Goal: Information Seeking & Learning: Learn about a topic

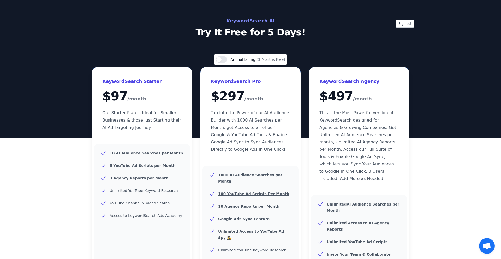
click at [165, 128] on p "Our Starter Plan is Ideal for Smaller Businesses & those Just Starting their AI…" at bounding box center [141, 120] width 79 height 22
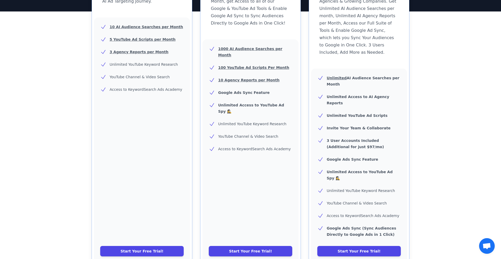
scroll to position [136, 0]
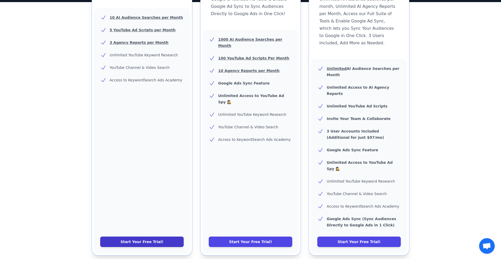
click at [149, 237] on link "Start Your Free Trial!" at bounding box center [141, 242] width 83 height 10
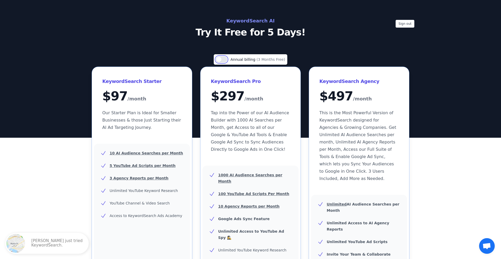
click at [226, 59] on button "Use setting" at bounding box center [221, 59] width 11 height 6
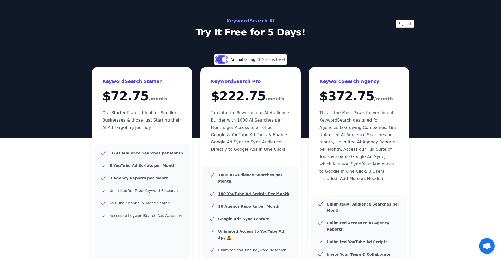
click at [223, 59] on button "Use setting" at bounding box center [221, 59] width 11 height 6
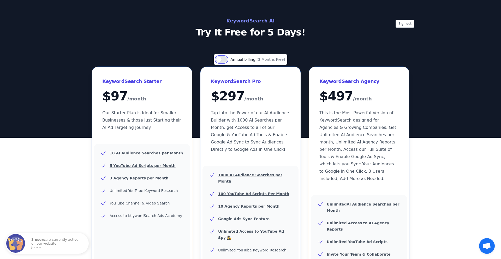
click at [223, 60] on button "Use setting" at bounding box center [221, 59] width 11 height 6
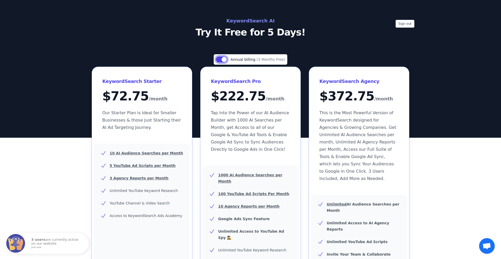
click at [223, 60] on button "Use setting" at bounding box center [221, 59] width 11 height 6
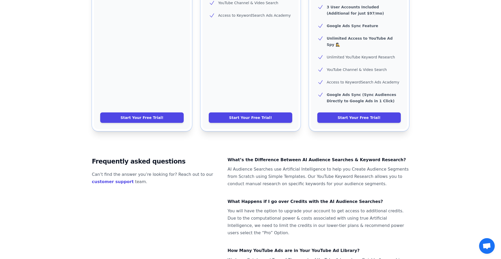
scroll to position [261, 0]
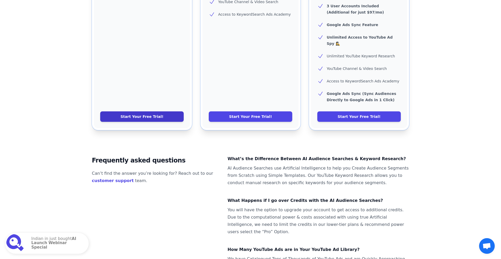
click at [153, 111] on link "Start Your Free Trial!" at bounding box center [141, 116] width 83 height 10
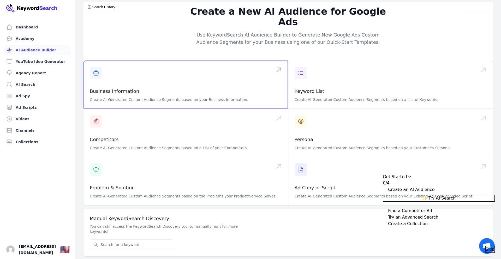
click at [103, 88] on span at bounding box center [185, 85] width 205 height 48
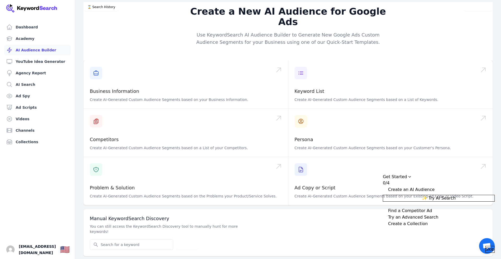
click at [388, 208] on div "Expand Checklist" at bounding box center [385, 210] width 5 height 5
click at [388, 187] on div "Expand Checklist" at bounding box center [385, 189] width 5 height 5
click at [486, 246] on span "Skip" at bounding box center [490, 249] width 9 height 6
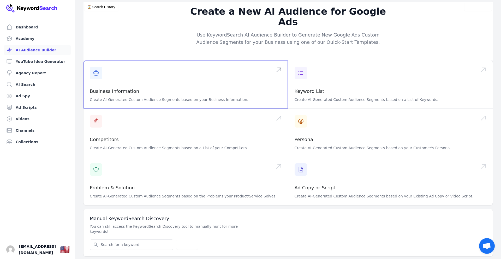
click at [149, 90] on span at bounding box center [185, 85] width 205 height 48
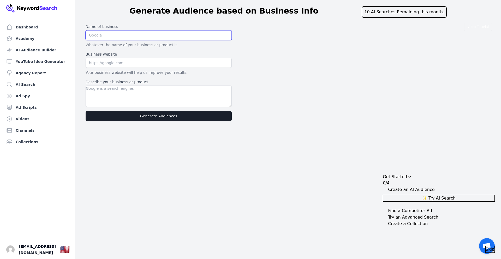
click at [102, 37] on input "text" at bounding box center [159, 35] width 146 height 10
click at [110, 36] on input "text" at bounding box center [159, 35] width 146 height 10
type input "J"
click at [109, 37] on input "text" at bounding box center [159, 35] width 146 height 10
paste input "Uncharted Stories"
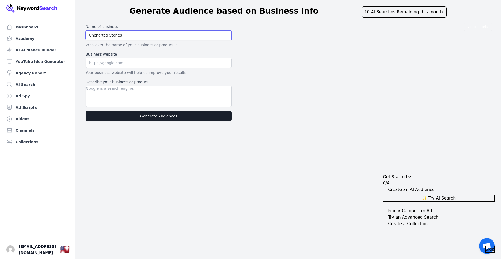
type input "Uncharted Stories"
click at [123, 64] on input "text" at bounding box center [159, 63] width 146 height 10
paste input "youtube.com/channel/UCU-xng4S7TBL_z5Ee6ABKUw"
type input "youtube.com/channel/UCU-xng4S7TBL_z5Ee6ABKUw"
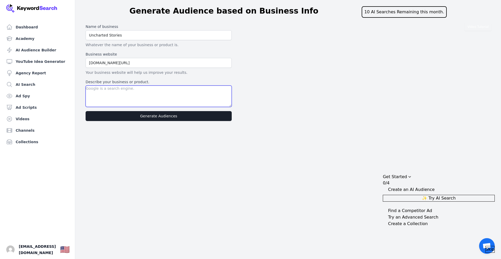
click at [102, 90] on textarea "Describe your business or product." at bounding box center [159, 96] width 146 height 21
type textarea "C"
click at [114, 97] on textarea "Describe your business or product." at bounding box center [159, 96] width 146 height 21
type textarea "i"
type textarea "Im YouTube Conten Creator"
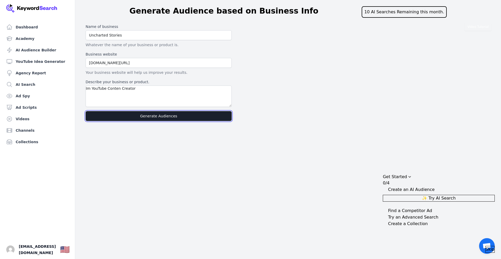
click at [164, 119] on button "Generate Audiences" at bounding box center [159, 116] width 146 height 10
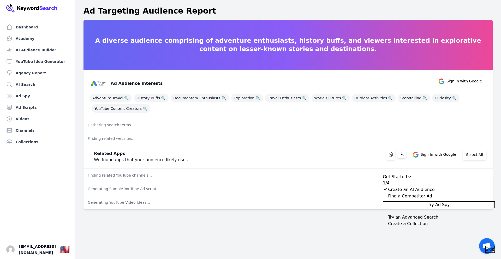
click at [359, 245] on div "Dashboard Academy AI Audience Builder YouTube Idea Generator Agency Report AI S…" at bounding box center [250, 129] width 501 height 259
click at [467, 85] on span "Sign In with Google" at bounding box center [460, 81] width 52 height 10
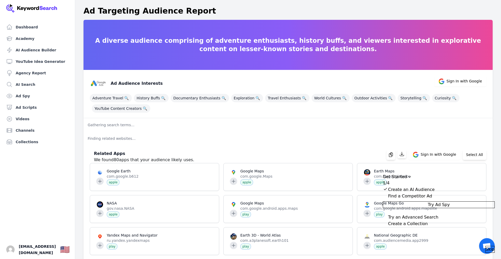
click at [447, 206] on span "Try Ad Spy" at bounding box center [439, 205] width 22 height 6
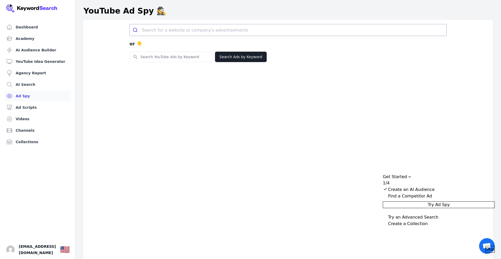
click at [388, 196] on div "Collapse Checklist" at bounding box center [385, 195] width 5 height 5
click at [486, 246] on span "Skip" at bounding box center [490, 249] width 9 height 6
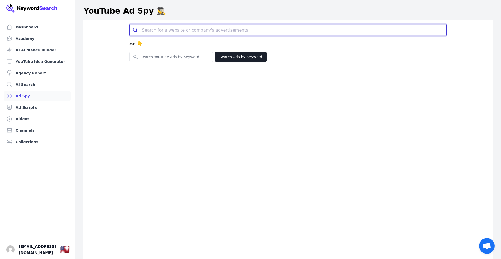
click at [151, 31] on input "search" at bounding box center [294, 29] width 304 height 11
paste input "youtube.com/channel/UCU-xng4S7TBL_z5Ee6ABKUw"
type input "youtube.com/channel/UCU-xng4S7TBL_z5Ee6ABKUw"
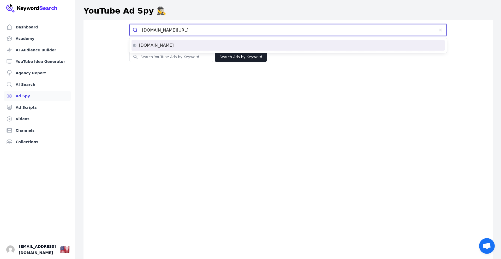
click at [200, 47] on div "youtube.com" at bounding box center [288, 45] width 311 height 4
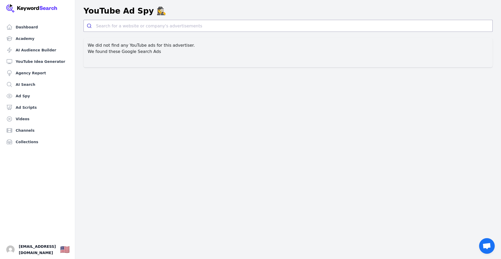
click at [180, 55] on div "We did not find any YouTube ads for this advertiser. We found these Google Sear…" at bounding box center [287, 52] width 409 height 29
click at [149, 29] on input "search" at bounding box center [294, 25] width 396 height 11
click at [37, 26] on link "Dashboard" at bounding box center [37, 27] width 67 height 10
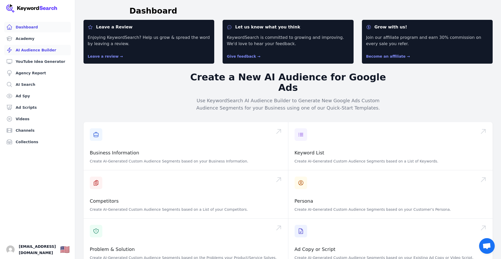
click at [32, 51] on link "AI Audience Builder" at bounding box center [37, 50] width 67 height 10
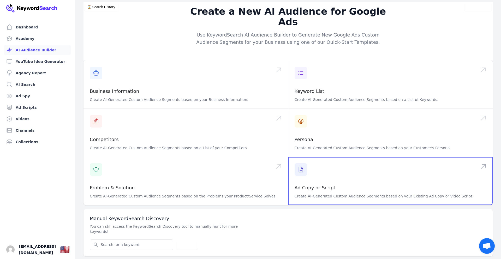
click at [328, 181] on span at bounding box center [390, 181] width 205 height 48
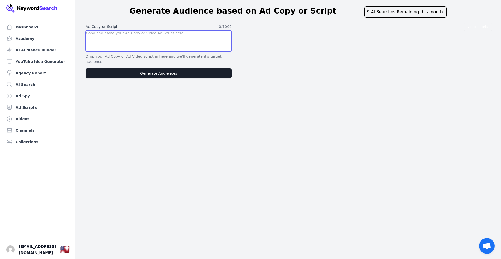
click at [187, 40] on textarea at bounding box center [159, 40] width 146 height 21
click at [186, 44] on textarea at bounding box center [159, 40] width 146 height 21
click at [276, 67] on div "Video Tutorial Ad Copy or Script 0 /1000 Drop your Ad Copy or Ad Video script i…" at bounding box center [287, 51] width 409 height 58
click at [35, 63] on link "YouTube Idea Generator" at bounding box center [37, 61] width 67 height 10
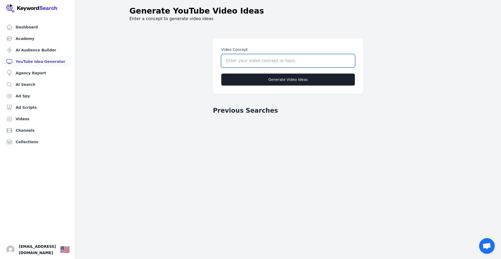
click at [250, 62] on input "Video Concept" at bounding box center [288, 60] width 134 height 13
type input "HIDING HISTORY"
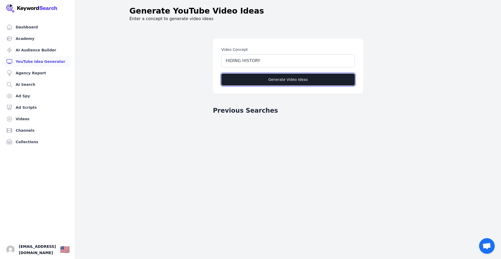
click at [285, 80] on button "Generate Video Ideas" at bounding box center [288, 80] width 134 height 12
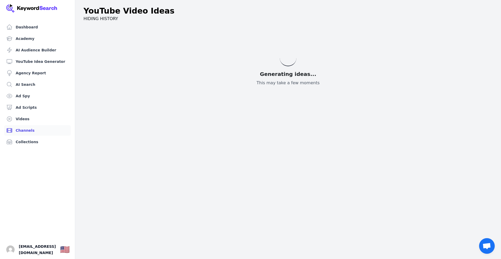
click at [30, 131] on link "Channels" at bounding box center [37, 130] width 67 height 10
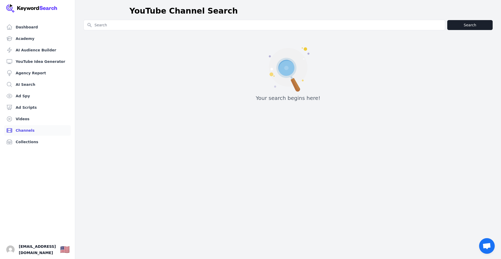
click at [108, 25] on input "Search for YouTube Keywords" at bounding box center [264, 25] width 361 height 10
click at [109, 26] on input "Search for YouTube Keywords" at bounding box center [264, 25] width 361 height 10
click at [161, 26] on input "Search for YouTube Keywords" at bounding box center [264, 25] width 361 height 10
type input "Uncharted Stories"
click at [468, 24] on button "Search" at bounding box center [469, 25] width 45 height 10
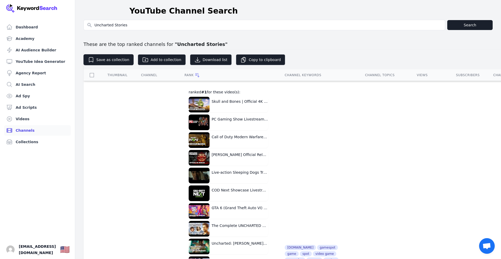
click at [304, 75] on div "Channel Keywords" at bounding box center [319, 75] width 68 height 4
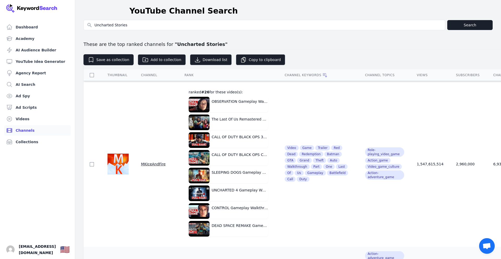
click at [122, 76] on div "Thumbnail" at bounding box center [117, 75] width 21 height 4
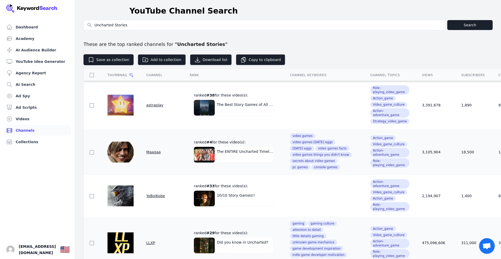
click at [155, 76] on div "Channel" at bounding box center [161, 75] width 31 height 4
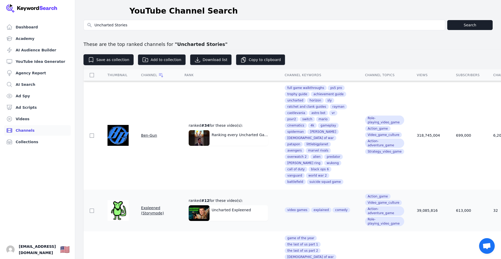
click at [117, 76] on div "Thumbnail" at bounding box center [117, 75] width 21 height 4
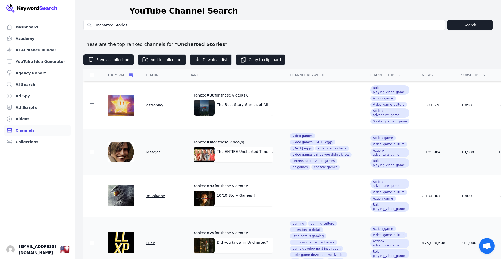
click at [150, 78] on th "Channel" at bounding box center [161, 75] width 43 height 12
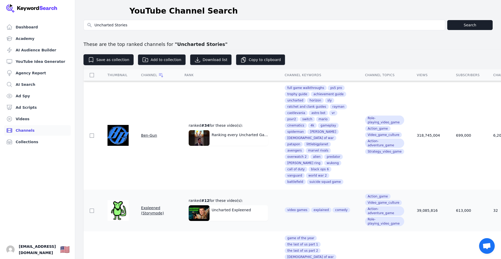
click at [184, 76] on div "Rank" at bounding box center [228, 75] width 88 height 4
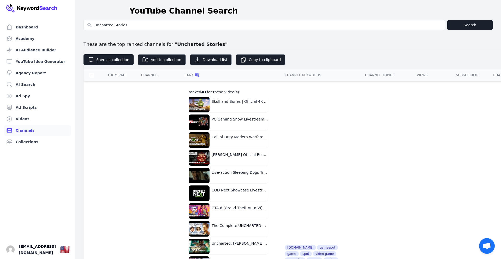
click at [374, 78] on th "Channel Topics" at bounding box center [385, 75] width 52 height 12
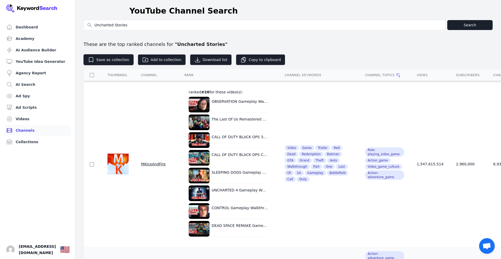
click at [417, 75] on div "Views" at bounding box center [430, 75] width 27 height 4
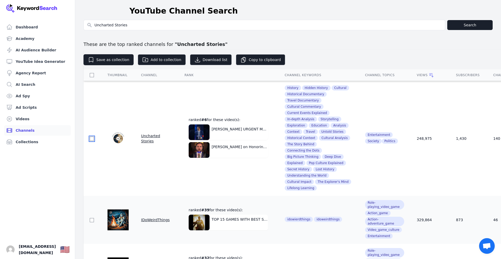
click at [91, 137] on input "checkbox" at bounding box center [92, 139] width 4 height 4
checkbox input "true"
click at [150, 136] on span "Uncharted Stories" at bounding box center [150, 138] width 19 height 9
click at [22, 29] on link "Dashboard" at bounding box center [37, 27] width 67 height 10
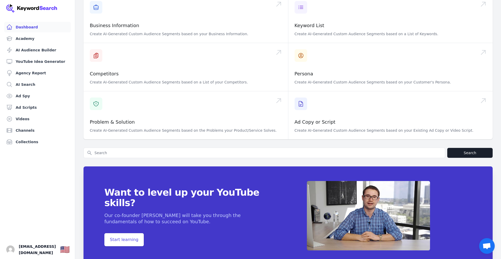
scroll to position [131, 0]
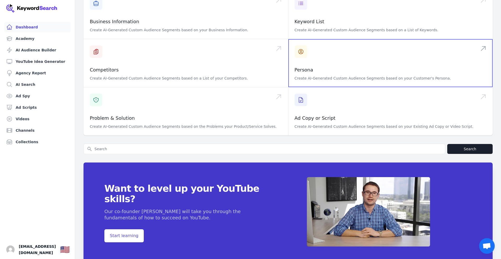
click at [361, 70] on span at bounding box center [390, 63] width 205 height 48
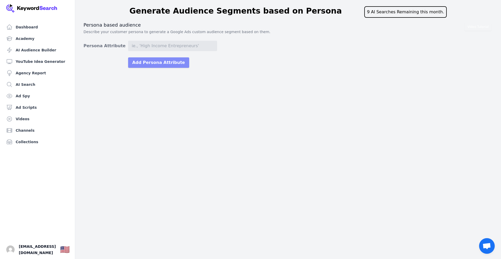
click at [163, 65] on button "Add Persona Attribute" at bounding box center [158, 62] width 61 height 10
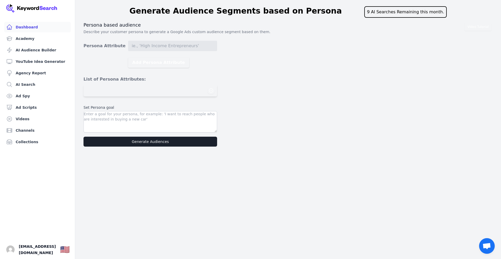
click at [39, 28] on link "Dashboard" at bounding box center [37, 27] width 67 height 10
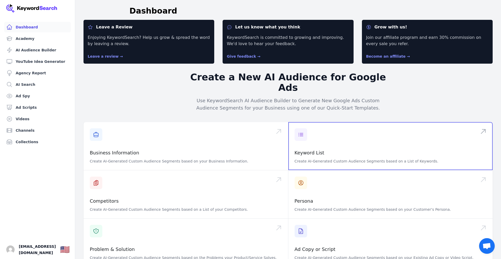
click at [328, 145] on span at bounding box center [390, 146] width 205 height 48
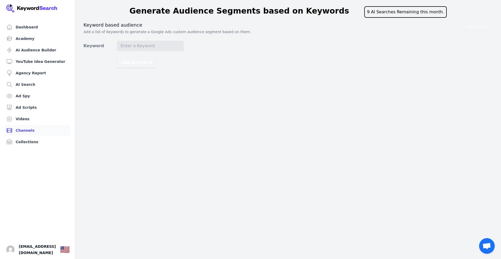
click at [26, 130] on link "Channels" at bounding box center [37, 130] width 67 height 10
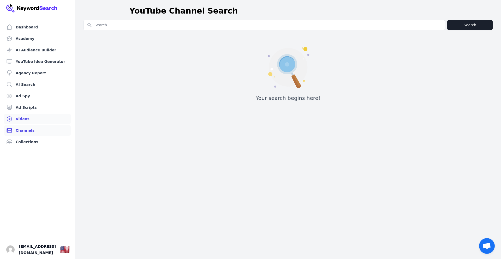
click at [19, 119] on link "Videos" at bounding box center [37, 119] width 67 height 10
click at [119, 26] on input "Search for YouTube Keywords" at bounding box center [264, 25] width 361 height 10
click at [121, 28] on input "Search for YouTube Keywords" at bounding box center [264, 25] width 361 height 10
type input "Uncharted Stories"
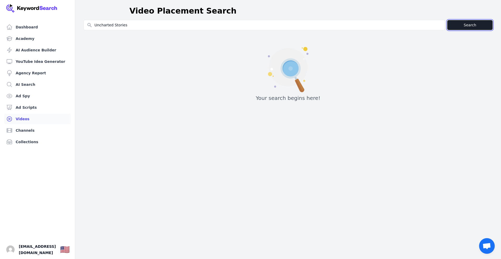
click at [469, 26] on button "Search" at bounding box center [469, 25] width 45 height 10
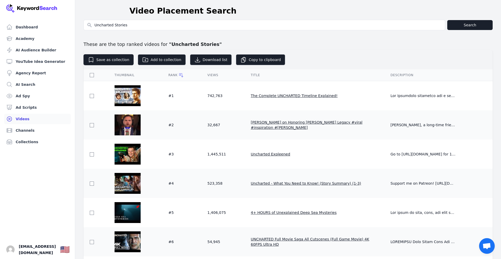
click at [322, 125] on span "J.D. Vance on Honoring Charlie Kirk's Legacy #viral #inspiration #charliekirk" at bounding box center [307, 124] width 112 height 9
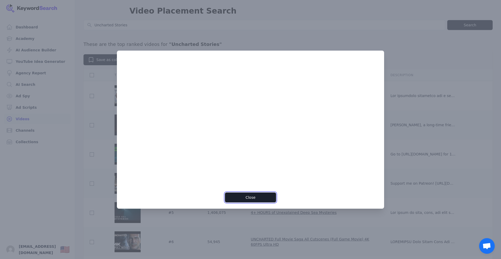
click at [253, 200] on button "Close" at bounding box center [250, 198] width 51 height 10
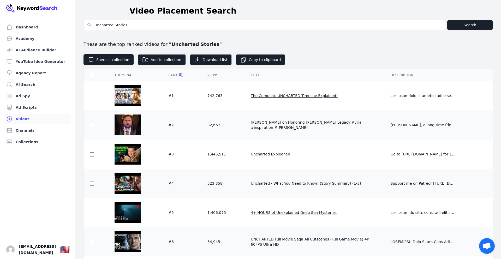
click at [130, 98] on img at bounding box center [128, 95] width 26 height 21
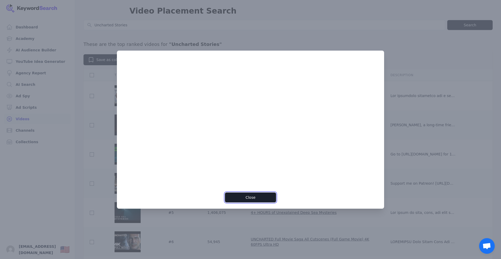
click at [253, 200] on button "Close" at bounding box center [250, 198] width 51 height 10
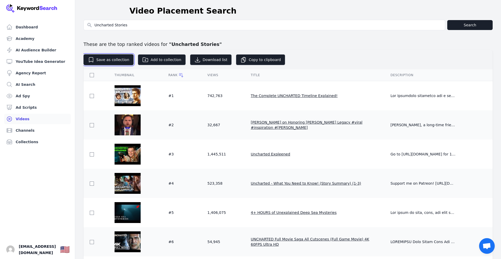
click at [110, 61] on button "Save as collection" at bounding box center [108, 59] width 50 height 11
click at [92, 97] on input "checkbox" at bounding box center [92, 96] width 4 height 4
checkbox input "true"
click at [90, 124] on input "checkbox" at bounding box center [92, 125] width 4 height 4
checkbox input "true"
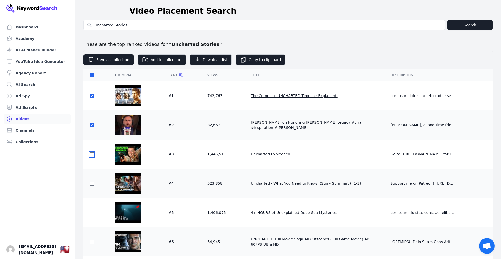
click at [90, 155] on input "checkbox" at bounding box center [92, 154] width 4 height 4
checkbox input "true"
click at [91, 184] on input "checkbox" at bounding box center [92, 184] width 4 height 4
checkbox input "true"
click at [92, 213] on input "checkbox" at bounding box center [92, 213] width 4 height 4
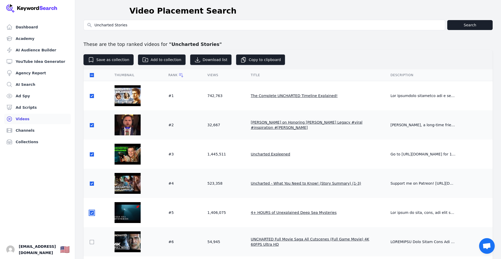
checkbox input "true"
click at [92, 240] on input "checkbox" at bounding box center [92, 242] width 4 height 4
checkbox input "true"
click at [158, 64] on button "Add to collection" at bounding box center [162, 59] width 48 height 11
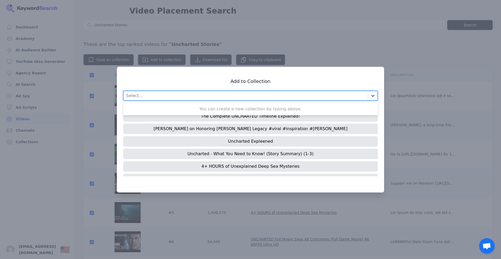
click at [370, 96] on icon at bounding box center [372, 95] width 5 height 5
click at [371, 97] on icon at bounding box center [372, 95] width 5 height 5
click at [309, 72] on div "Add to Collection Select is focused ,type to refine list, press Down to open th…" at bounding box center [250, 130] width 267 height 126
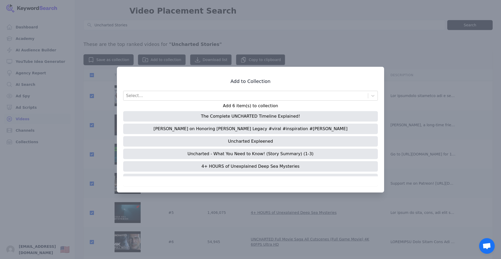
click at [278, 117] on div "The Complete UNCHARTED Timeline Explained!" at bounding box center [250, 116] width 255 height 10
click at [279, 129] on div "J.D. Vance on Honoring Charlie Kirk's Legacy #viral #inspiration #charliekirk" at bounding box center [250, 129] width 255 height 10
click at [156, 95] on div "Select..." at bounding box center [245, 95] width 244 height 9
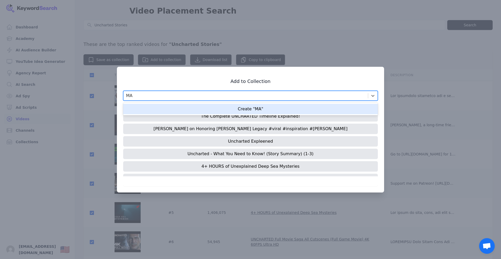
type input "MAX"
click at [308, 111] on div "Create "MAX"" at bounding box center [250, 109] width 255 height 10
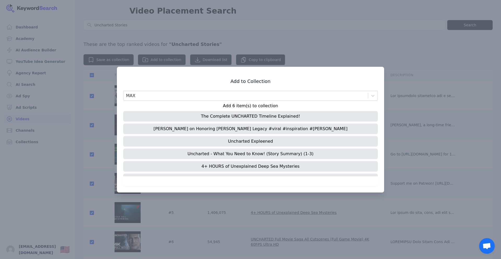
click at [314, 78] on h3 "Add to Collection" at bounding box center [250, 81] width 255 height 6
click at [332, 213] on div at bounding box center [250, 129] width 501 height 259
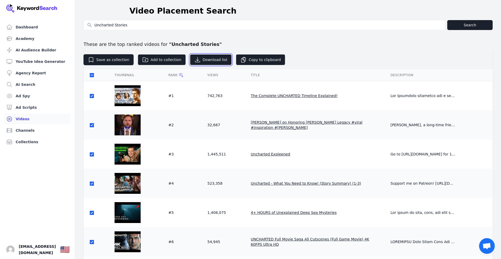
click at [203, 59] on button "Download list" at bounding box center [211, 59] width 42 height 11
click at [102, 63] on button "Save as collection" at bounding box center [108, 59] width 50 height 11
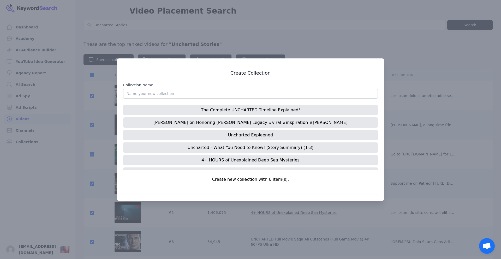
click at [106, 81] on div at bounding box center [250, 129] width 501 height 259
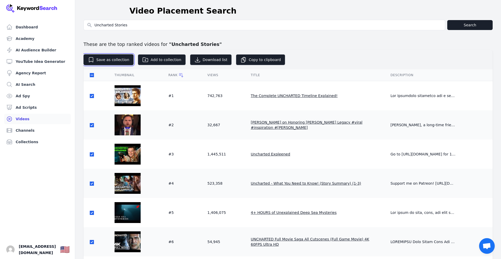
click at [92, 63] on button "Save as collection" at bounding box center [108, 59] width 50 height 11
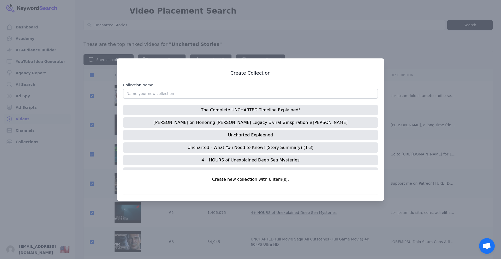
click at [81, 104] on div at bounding box center [250, 129] width 501 height 259
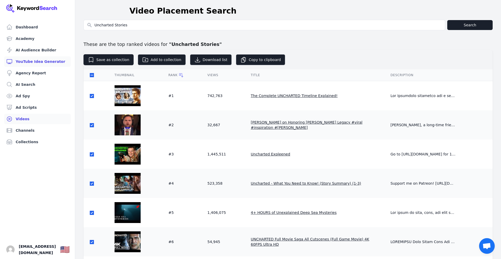
click at [36, 64] on link "YouTube Idea Generator" at bounding box center [37, 61] width 67 height 10
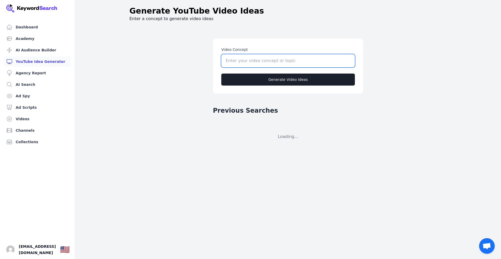
click at [258, 62] on input "Video Concept" at bounding box center [288, 60] width 134 height 13
click at [259, 59] on input "Video Concept" at bounding box center [288, 60] width 134 height 13
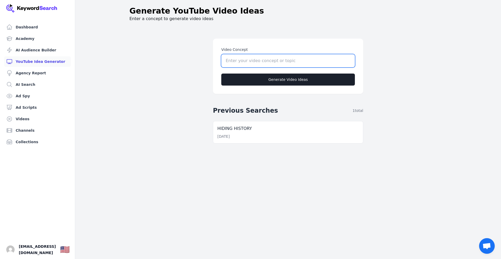
paste input "Uncharted Stories"
type input "Uncharted Stories"
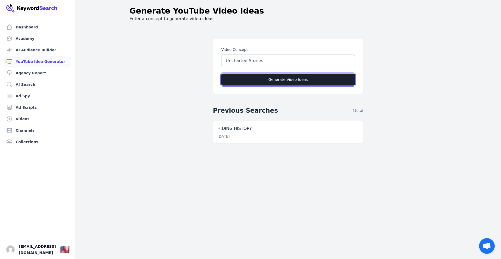
click at [271, 80] on button "Generate Video Ideas" at bounding box center [288, 80] width 134 height 12
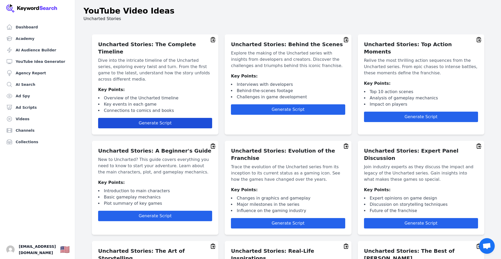
click at [159, 121] on span "Generate Script" at bounding box center [155, 123] width 33 height 5
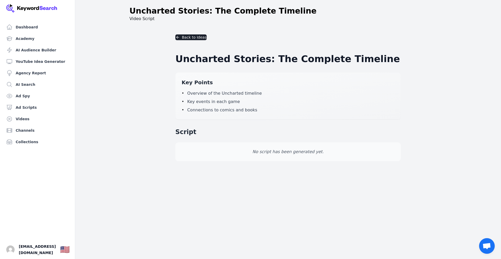
click at [196, 83] on h2 "Key Points" at bounding box center [288, 82] width 213 height 7
click at [177, 39] on icon "button" at bounding box center [178, 37] width 4 height 4
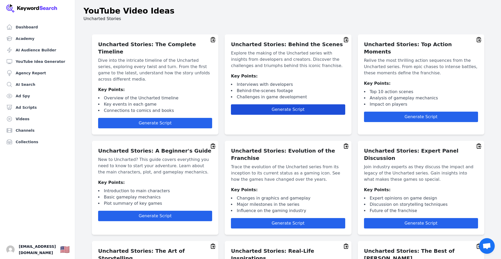
click at [285, 111] on span "Generate Script" at bounding box center [288, 109] width 33 height 5
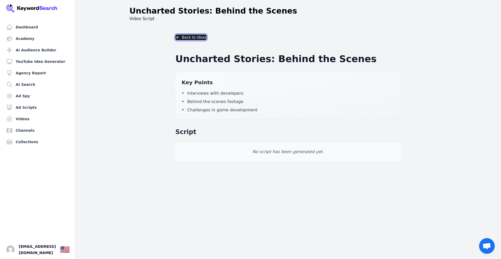
click at [181, 39] on button "Back to Ideas" at bounding box center [190, 37] width 31 height 6
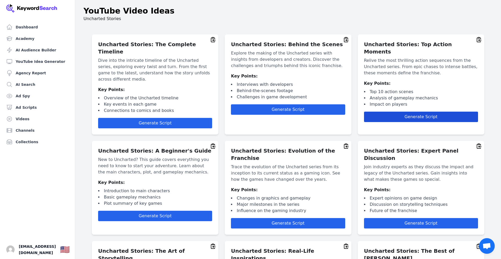
click at [415, 114] on span "Generate Script" at bounding box center [420, 116] width 33 height 5
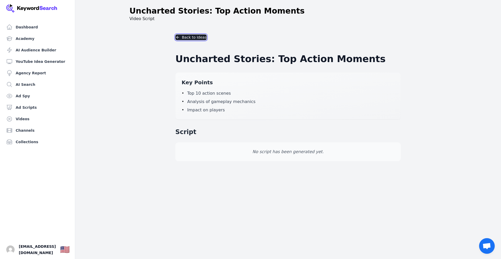
click at [178, 37] on line "button" at bounding box center [177, 37] width 2 height 0
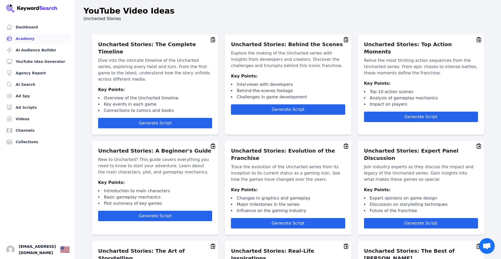
click at [21, 39] on link "Academy" at bounding box center [37, 38] width 67 height 10
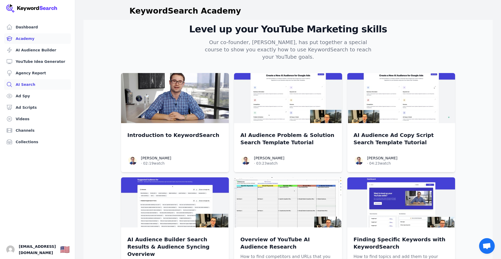
click at [34, 85] on link "AI Search" at bounding box center [37, 84] width 67 height 10
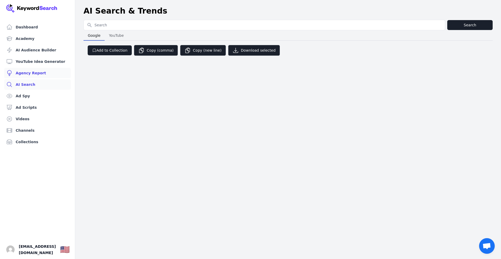
click at [39, 74] on link "Agency Report" at bounding box center [37, 73] width 67 height 10
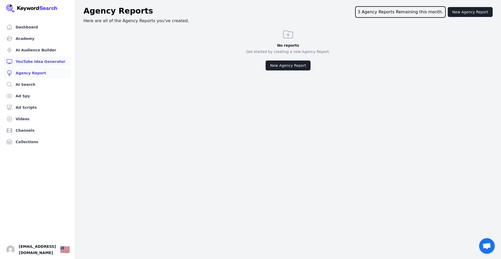
click at [37, 64] on link "YouTube Idea Generator" at bounding box center [37, 61] width 67 height 10
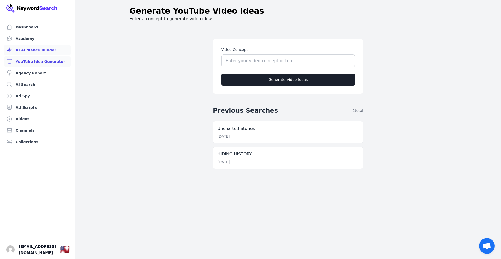
click at [35, 52] on link "AI Audience Builder" at bounding box center [37, 50] width 67 height 10
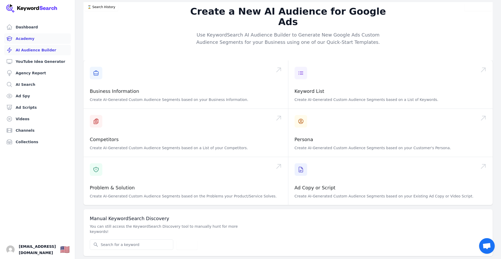
click at [27, 41] on link "Academy" at bounding box center [37, 38] width 67 height 10
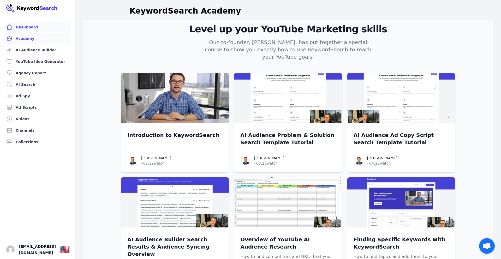
click at [27, 28] on link "Dashboard" at bounding box center [37, 27] width 67 height 10
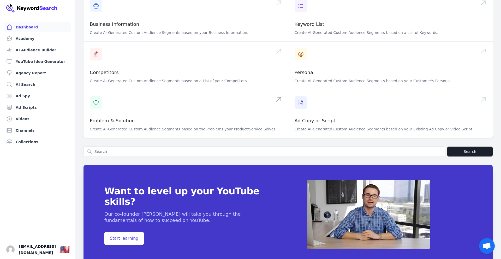
scroll to position [131, 0]
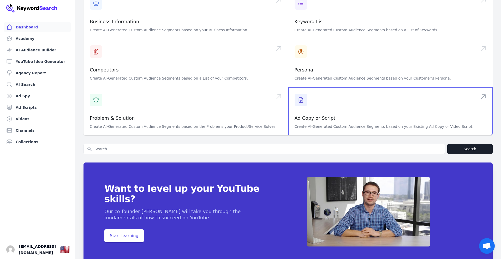
click at [313, 103] on span at bounding box center [390, 111] width 205 height 48
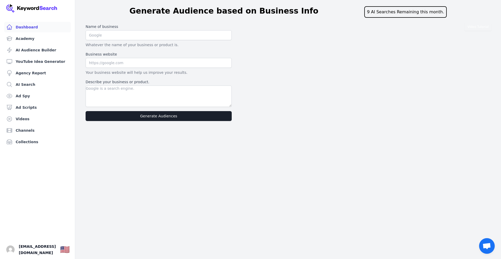
click at [26, 28] on link "Dashboard" at bounding box center [37, 27] width 67 height 10
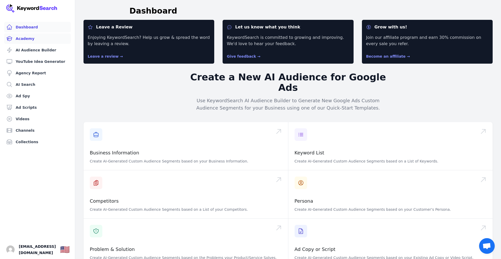
click at [31, 38] on link "Academy" at bounding box center [37, 38] width 67 height 10
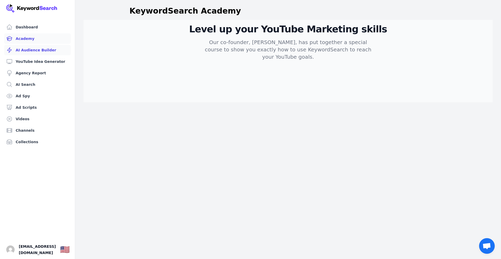
click at [34, 49] on link "AI Audience Builder" at bounding box center [37, 50] width 67 height 10
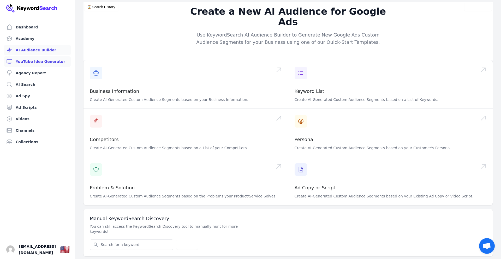
click at [39, 62] on link "YouTube Idea Generator" at bounding box center [37, 61] width 67 height 10
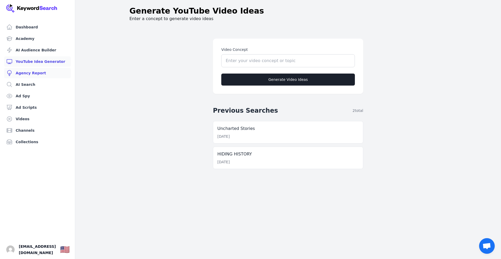
click at [36, 72] on link "Agency Report" at bounding box center [37, 73] width 67 height 10
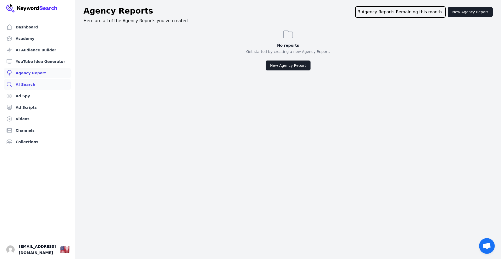
click at [27, 84] on link "AI Search" at bounding box center [37, 84] width 67 height 10
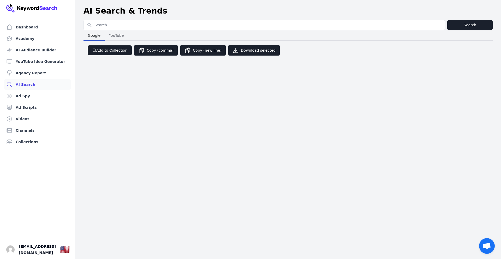
click at [117, 37] on span "YouTube" at bounding box center [116, 35] width 19 height 7
click at [95, 38] on span "Google" at bounding box center [94, 35] width 17 height 7
click at [28, 97] on link "Ad Spy" at bounding box center [37, 96] width 67 height 10
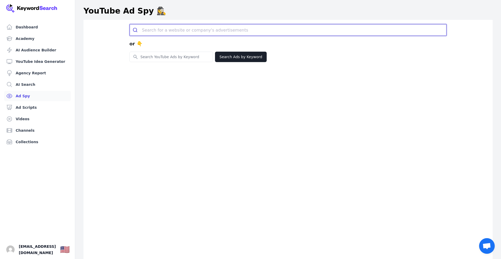
click at [152, 31] on input "search" at bounding box center [294, 29] width 304 height 11
click at [176, 31] on input "search" at bounding box center [294, 29] width 304 height 11
click at [168, 26] on input "search" at bounding box center [294, 29] width 304 height 11
click at [171, 32] on input "search" at bounding box center [294, 29] width 304 height 11
paste input "Uncharted Stories"
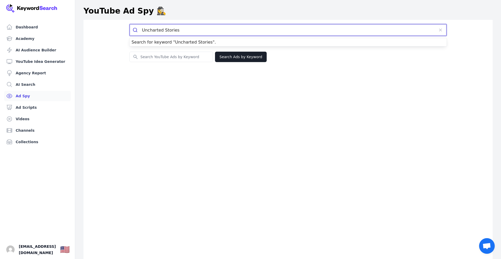
type input "Uncharted Stories"
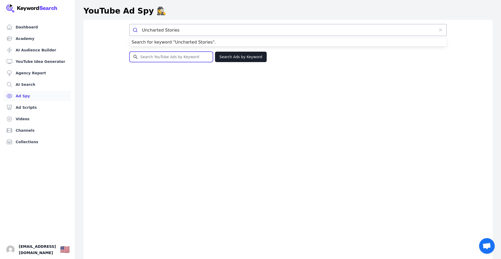
click at [189, 57] on input "Search for YouTube Keywords" at bounding box center [171, 57] width 83 height 10
paste input "youtube.com/channel/UCU-xng4S7TBL_z5Ee6ABKUw"
type input "youtube.com/channel/UCU-xng4S7TBL_z5Ee6ABKUw"
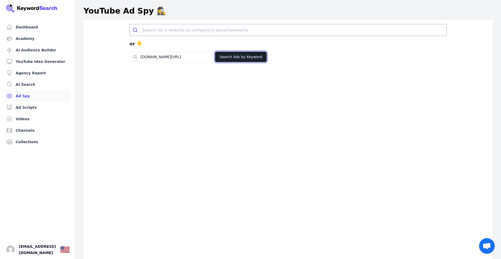
click at [233, 60] on button "Search Ads by Keyword" at bounding box center [241, 57] width 52 height 10
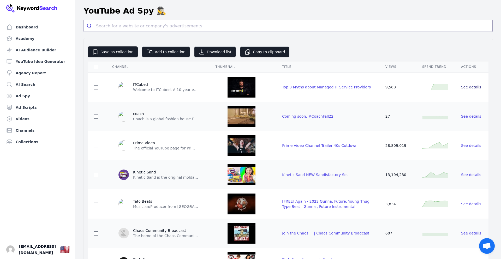
click at [469, 89] on span "See details" at bounding box center [471, 87] width 20 height 4
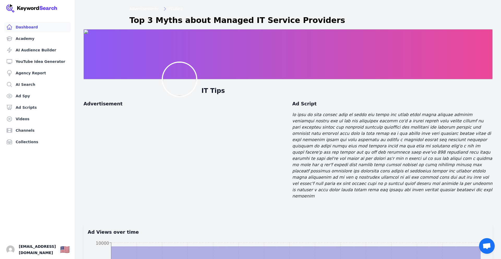
click at [9, 28] on icon at bounding box center [9, 27] width 6 height 6
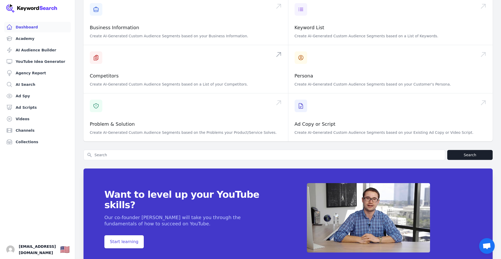
scroll to position [131, 0]
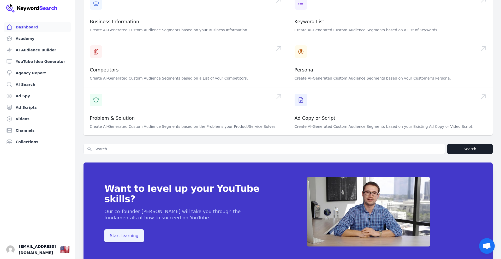
click at [126, 229] on span "Start learning" at bounding box center [123, 235] width 39 height 13
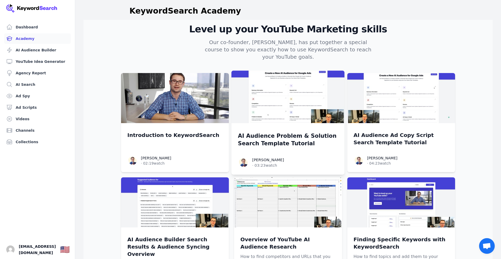
click at [290, 86] on img at bounding box center [287, 97] width 113 height 53
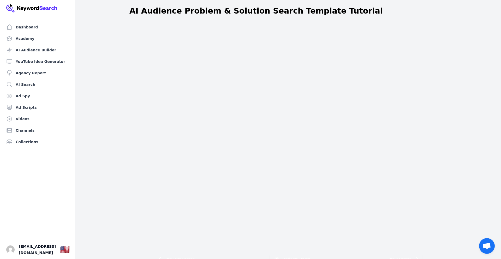
click at [402, 16] on header "AI Audience Problem & Solution Search Template Tutorial" at bounding box center [288, 11] width 426 height 18
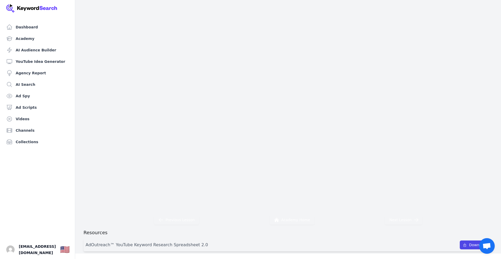
scroll to position [40, 0]
click at [27, 30] on link "Dashboard" at bounding box center [37, 27] width 67 height 10
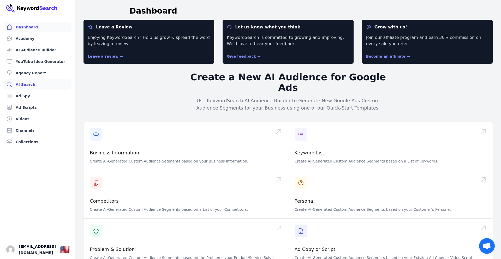
click at [24, 85] on link "AI Search" at bounding box center [37, 84] width 67 height 10
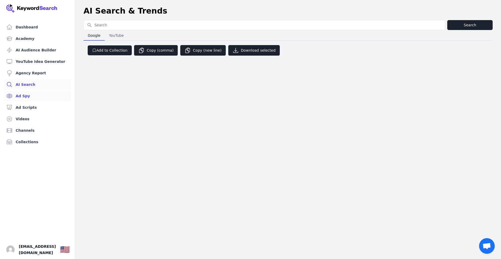
click at [28, 95] on link "Ad Spy" at bounding box center [37, 96] width 67 height 10
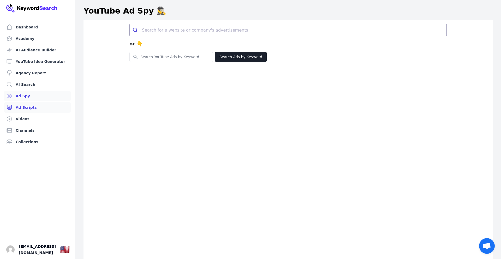
click at [29, 107] on link "Ad Scripts" at bounding box center [37, 107] width 67 height 10
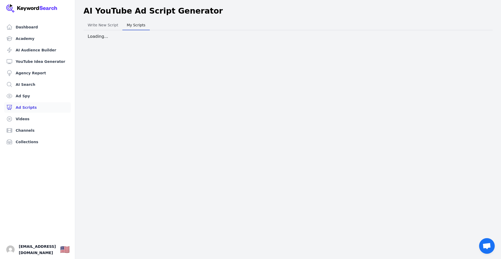
click at [135, 26] on span "My Scripts" at bounding box center [136, 24] width 23 height 7
click at [130, 40] on th "Name" at bounding box center [141, 38] width 107 height 10
click at [103, 40] on th "Name" at bounding box center [141, 38] width 107 height 10
click at [102, 40] on th "Name" at bounding box center [141, 38] width 107 height 10
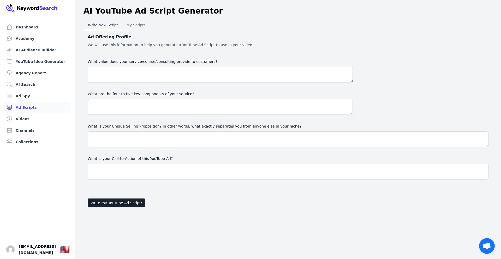
click at [98, 24] on span "Write New Script" at bounding box center [103, 24] width 34 height 7
click at [26, 29] on link "Dashboard" at bounding box center [37, 27] width 67 height 10
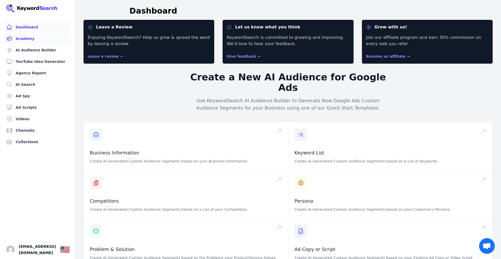
click at [29, 39] on link "Academy" at bounding box center [37, 38] width 67 height 10
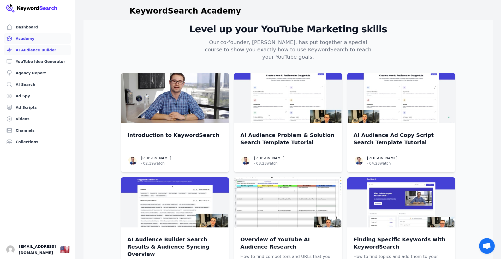
click at [37, 52] on link "AI Audience Builder" at bounding box center [37, 50] width 67 height 10
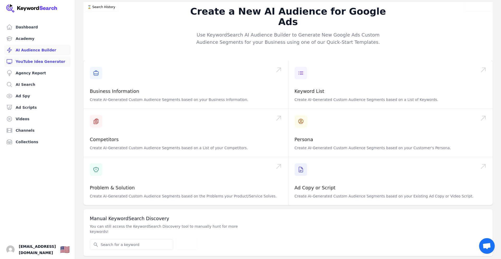
click at [40, 62] on link "YouTube Idea Generator" at bounding box center [37, 61] width 67 height 10
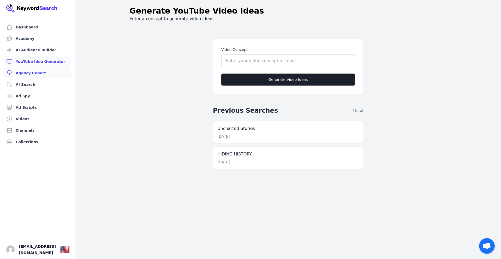
click at [36, 74] on link "Agency Report" at bounding box center [37, 73] width 67 height 10
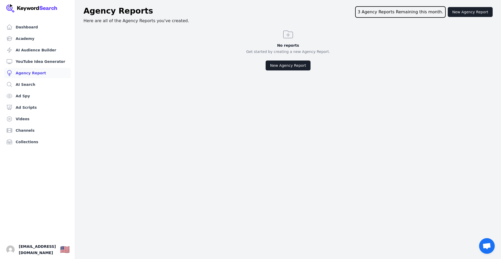
click at [288, 39] on icon at bounding box center [288, 34] width 13 height 13
click at [288, 67] on button "New Agency Report" at bounding box center [288, 66] width 45 height 10
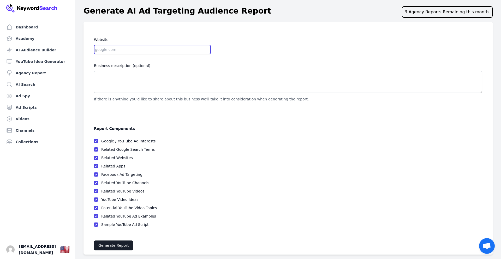
click at [110, 49] on input "Website" at bounding box center [152, 49] width 117 height 9
paste input "youtube.com/channel/UCU-xng4S7TBL_z5Ee6ABKUw"
type input "youtube.com/channel/UCU-xng4S7TBL_z5Ee6ABKUw"
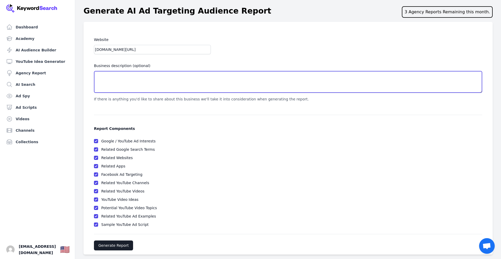
click at [128, 83] on textarea "Business description (optional)" at bounding box center [288, 82] width 388 height 22
paste textarea "Welcome to The Explorer's Mind! This is a channel for the curious at heart. We …"
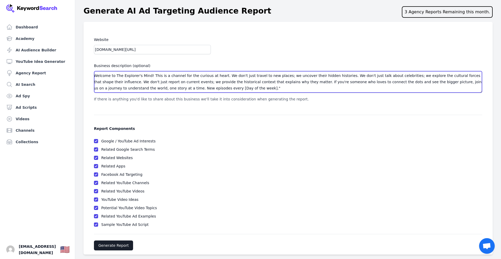
scroll to position [10, 0]
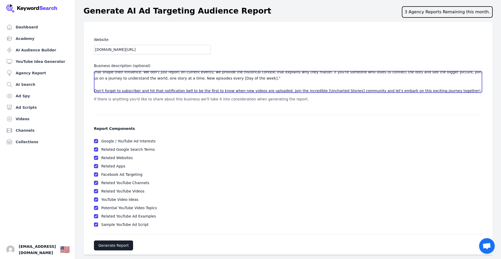
type textarea "Welcome to The Explorer's Mind! This is a channel for the curious at heart. We …"
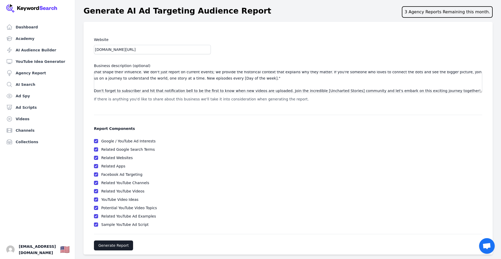
click at [230, 115] on div "Website youtube.com/channel/UCU-xng4S7TBL_z5Ee6ABKUw Business description (opti…" at bounding box center [288, 76] width 388 height 79
click at [118, 248] on button "Generate Report" at bounding box center [113, 246] width 39 height 10
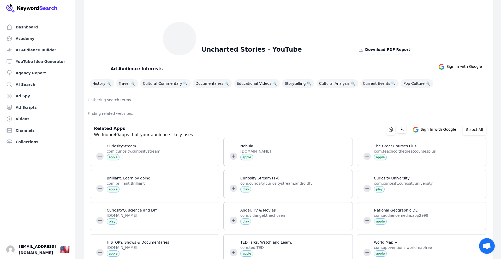
scroll to position [38, 0]
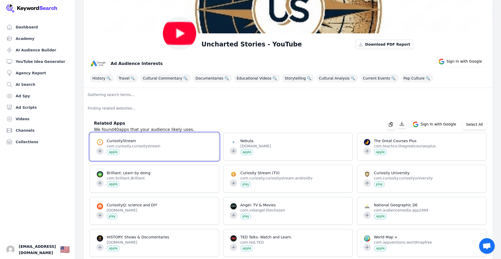
click at [111, 153] on span at bounding box center [154, 146] width 129 height 27
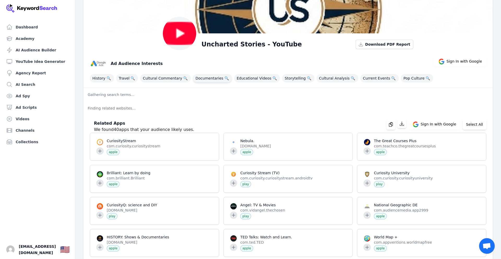
click at [196, 80] on span "Documentaries 🔍" at bounding box center [212, 78] width 39 height 8
click at [248, 79] on span "Educational Videos 🔍" at bounding box center [257, 78] width 46 height 8
click at [251, 79] on span "Educational Videos 🔍" at bounding box center [257, 78] width 46 height 8
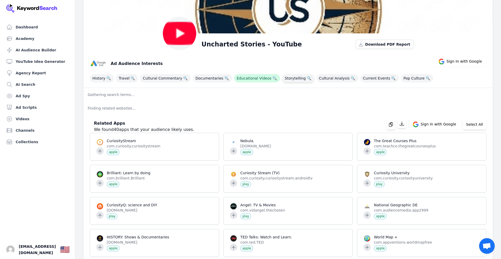
click at [282, 80] on span "Storytelling 🔍" at bounding box center [298, 78] width 32 height 8
click at [324, 80] on span "Cultural Analysis 🔍" at bounding box center [337, 78] width 42 height 8
click at [465, 64] on span "Sign In with Google" at bounding box center [463, 62] width 35 height 6
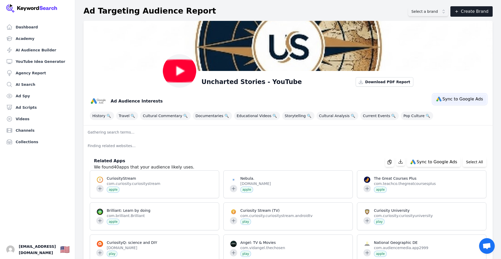
click at [456, 102] on button "Sync to Google Ads" at bounding box center [459, 99] width 53 height 10
click at [448, 13] on button "Select a brand" at bounding box center [428, 11] width 40 height 9
click at [448, 12] on button "Select a brand" at bounding box center [428, 11] width 40 height 9
click at [475, 13] on button "Create Brand" at bounding box center [471, 11] width 42 height 10
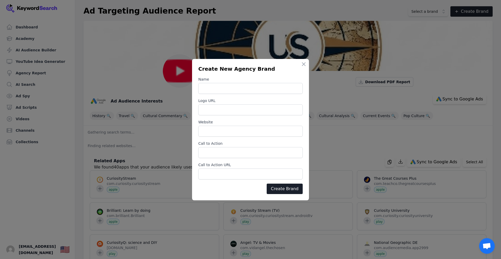
click at [281, 75] on div "Create New Agency Brand Name Logo URL Website Call to Action Call to Action URL…" at bounding box center [250, 129] width 117 height 141
click at [303, 65] on icon "button" at bounding box center [303, 64] width 3 height 3
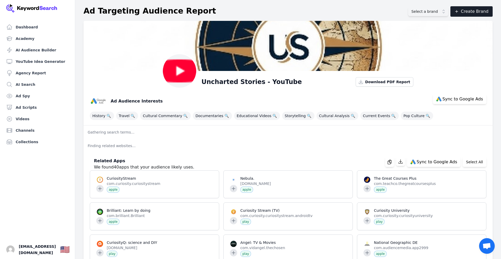
click at [124, 133] on p "Gathering search terms..." at bounding box center [287, 132] width 409 height 14
click at [121, 147] on p "Finding related websites..." at bounding box center [287, 146] width 409 height 14
click at [121, 145] on p "Finding related websites..." at bounding box center [287, 146] width 409 height 14
click at [105, 143] on p "Finding related websites..." at bounding box center [287, 146] width 409 height 14
click at [109, 147] on p "Finding related websites..." at bounding box center [287, 146] width 409 height 14
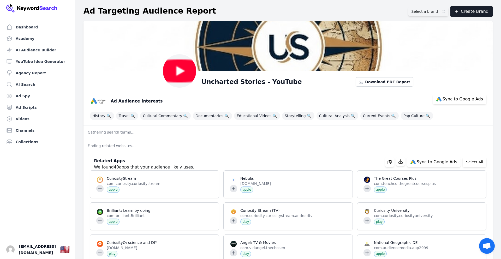
click at [225, 165] on div "Related Apps We found 40 apps that your audience likely uses. Sync to Google Ad…" at bounding box center [286, 162] width 401 height 17
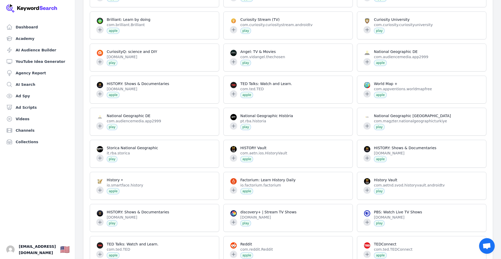
scroll to position [198, 0]
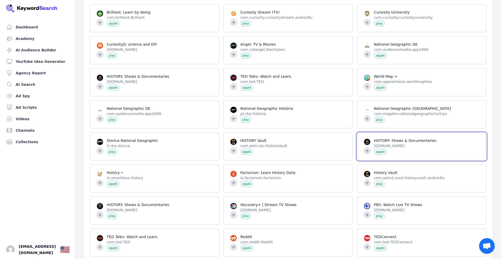
click at [394, 147] on span at bounding box center [421, 146] width 129 height 27
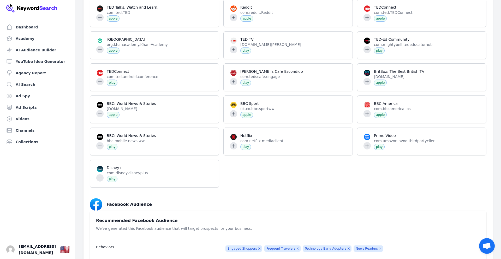
scroll to position [438, 0]
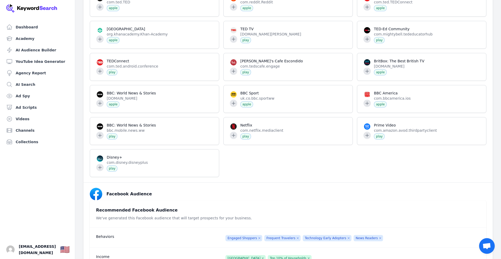
click at [277, 240] on span "Frequent Travelers Remove" at bounding box center [282, 238] width 36 height 6
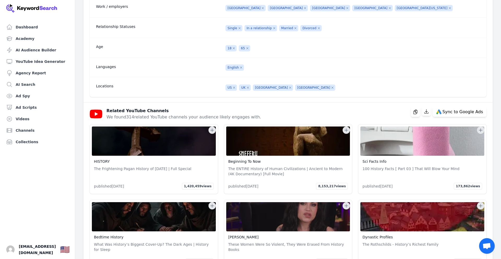
scroll to position [824, 0]
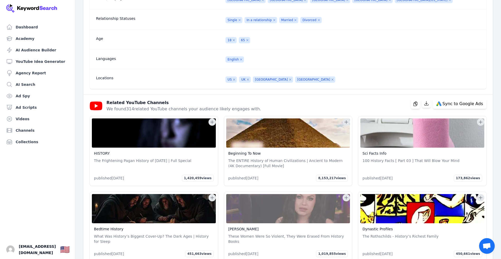
click at [297, 134] on img at bounding box center [288, 132] width 124 height 29
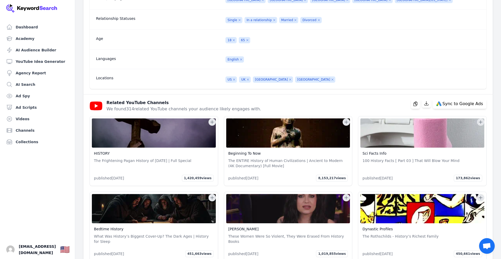
click at [265, 159] on p "The ENTIRE History of Human Civilizations | Ancient to Modern (4K Documentary) …" at bounding box center [288, 163] width 120 height 10
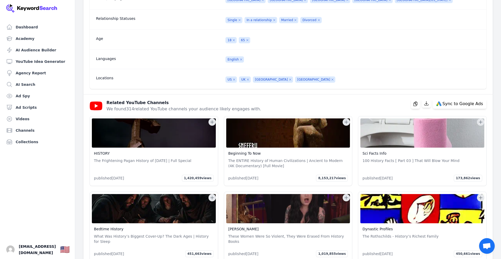
click at [261, 151] on h4 "Beginning To Now" at bounding box center [288, 153] width 120 height 5
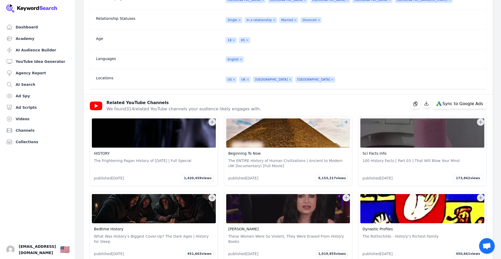
click at [252, 151] on link "Beginning To Now" at bounding box center [244, 153] width 33 height 4
